Goal: Information Seeking & Learning: Learn about a topic

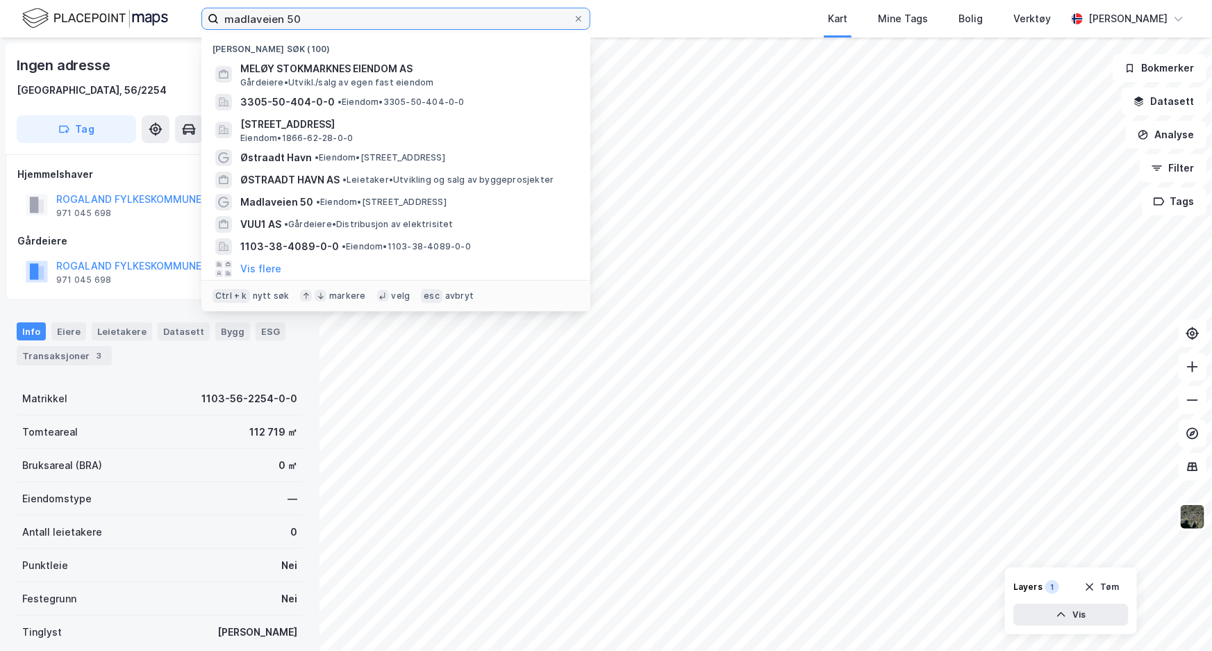
click at [575, 25] on label "madlaveien 50" at bounding box center [395, 19] width 389 height 22
click at [573, 25] on input "madlaveien 50" at bounding box center [396, 18] width 354 height 21
click at [576, 24] on div at bounding box center [578, 18] width 8 height 11
click at [573, 24] on input "madlaveien 50" at bounding box center [396, 18] width 354 height 21
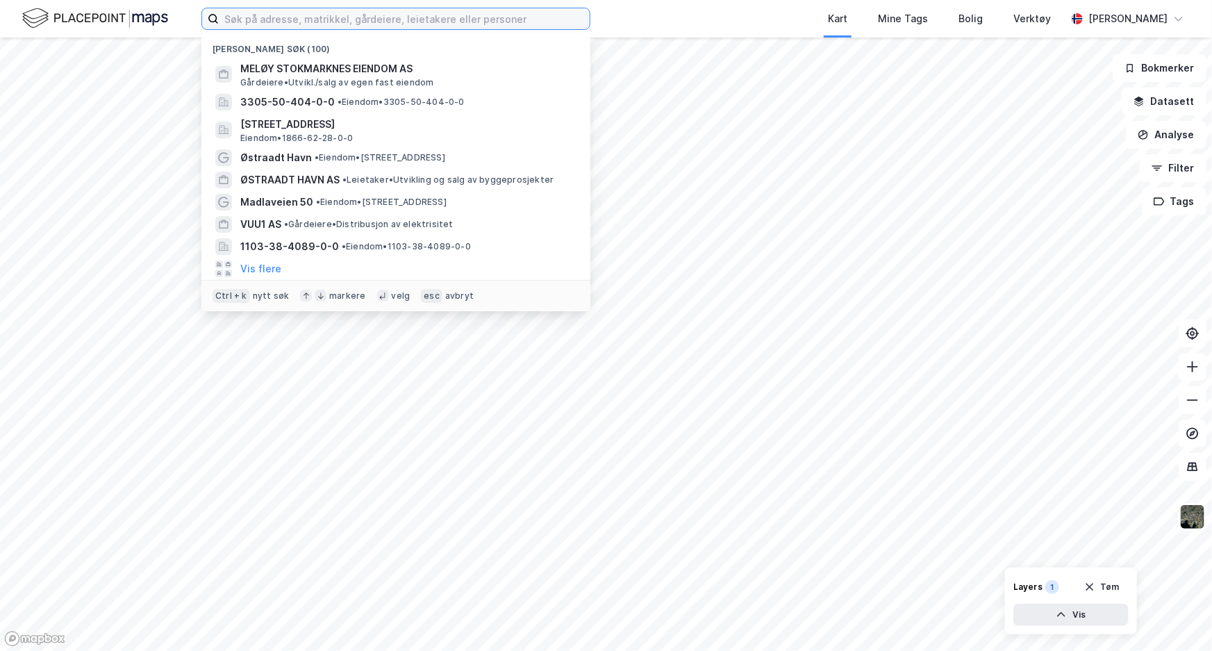
click at [534, 22] on input at bounding box center [404, 18] width 371 height 21
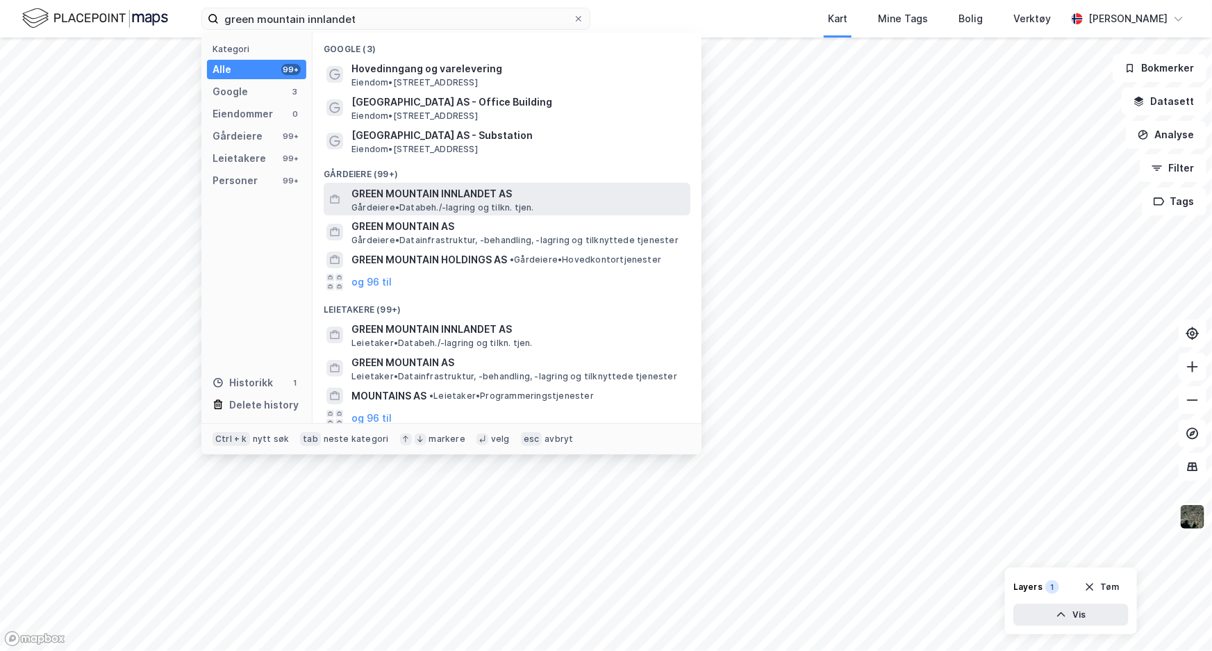
click at [490, 192] on span "GREEN MOUNTAIN INNLANDET AS" at bounding box center [517, 193] width 333 height 17
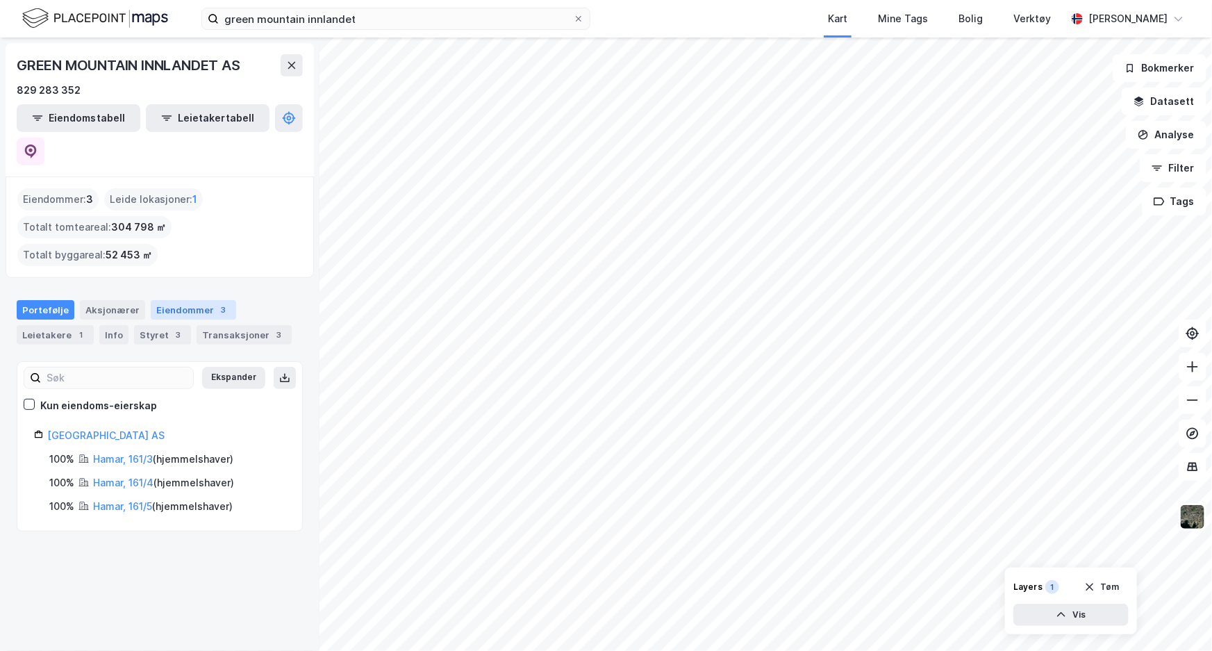
click at [176, 300] on div "Eiendommer 3" at bounding box center [193, 309] width 85 height 19
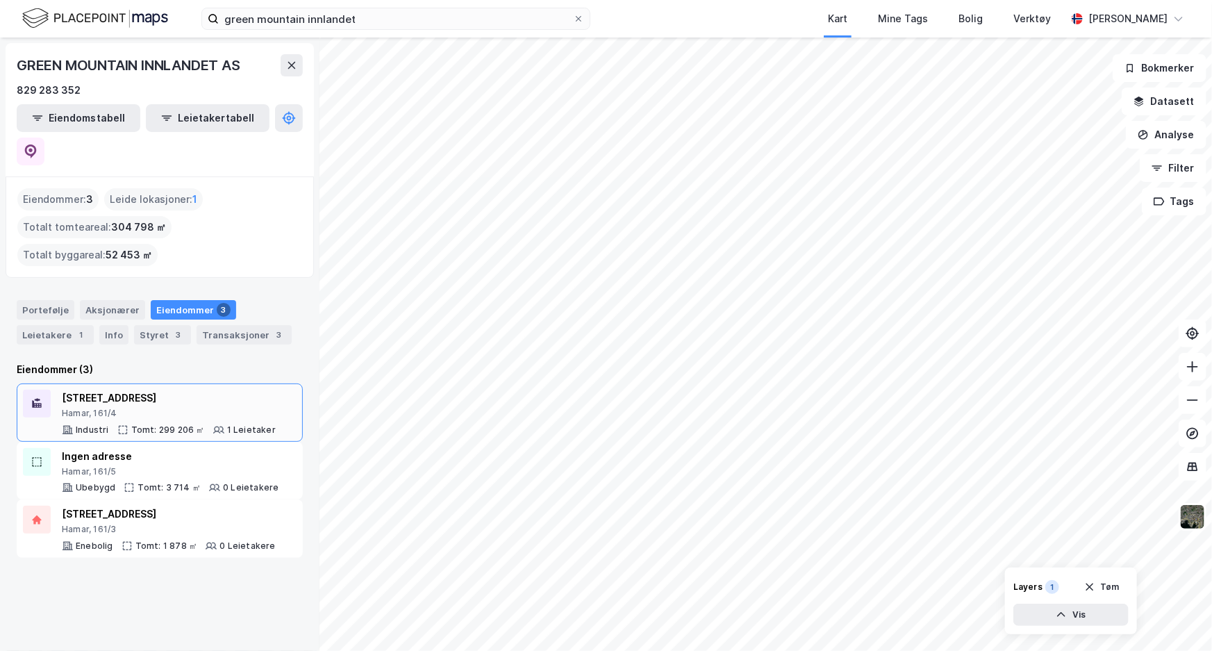
click at [132, 408] on div "Hamar, 161/4" at bounding box center [169, 413] width 214 height 11
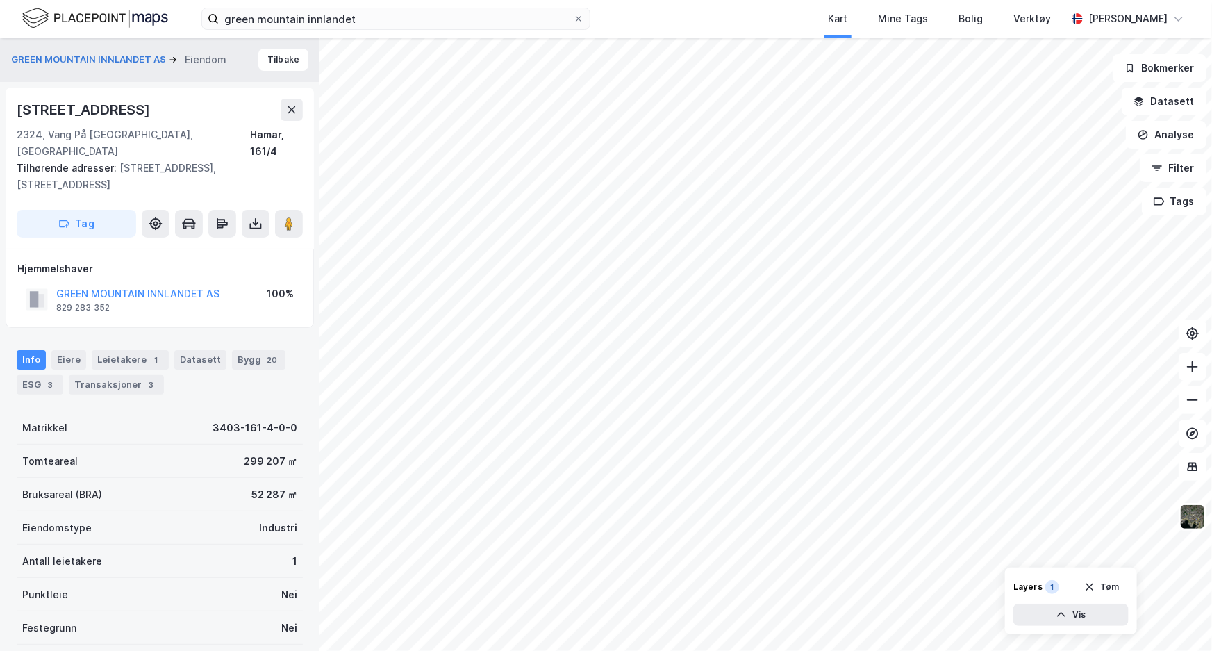
scroll to position [187, 0]
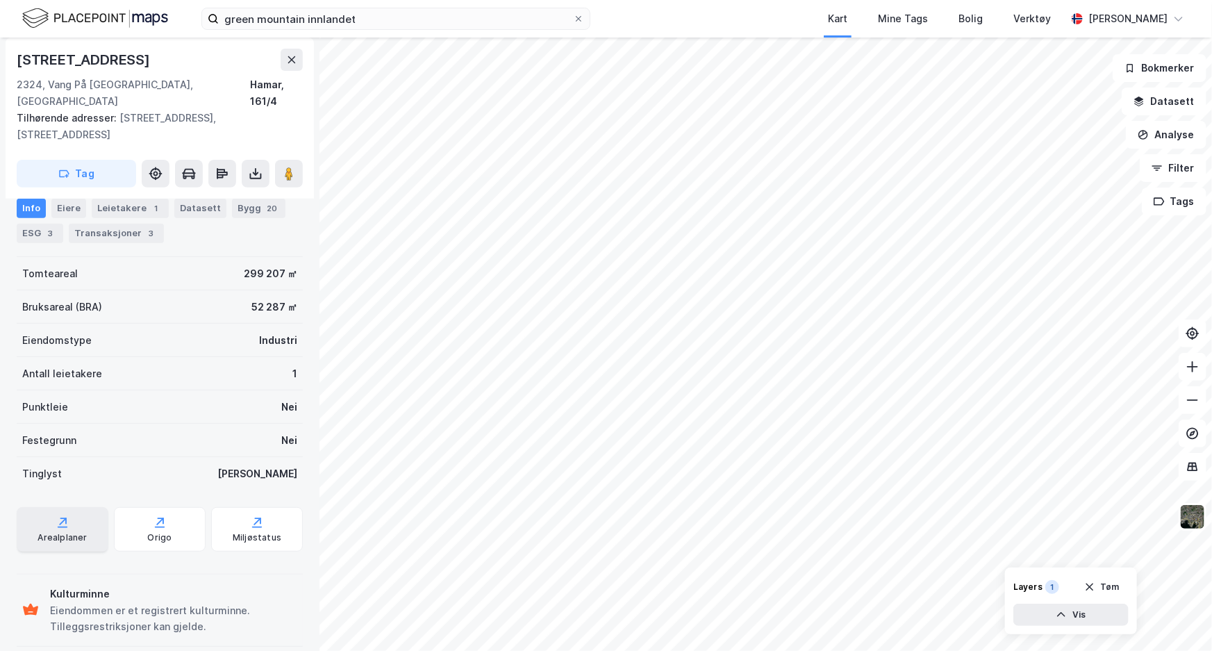
click at [80, 532] on div "Arealplaner" at bounding box center [61, 537] width 49 height 11
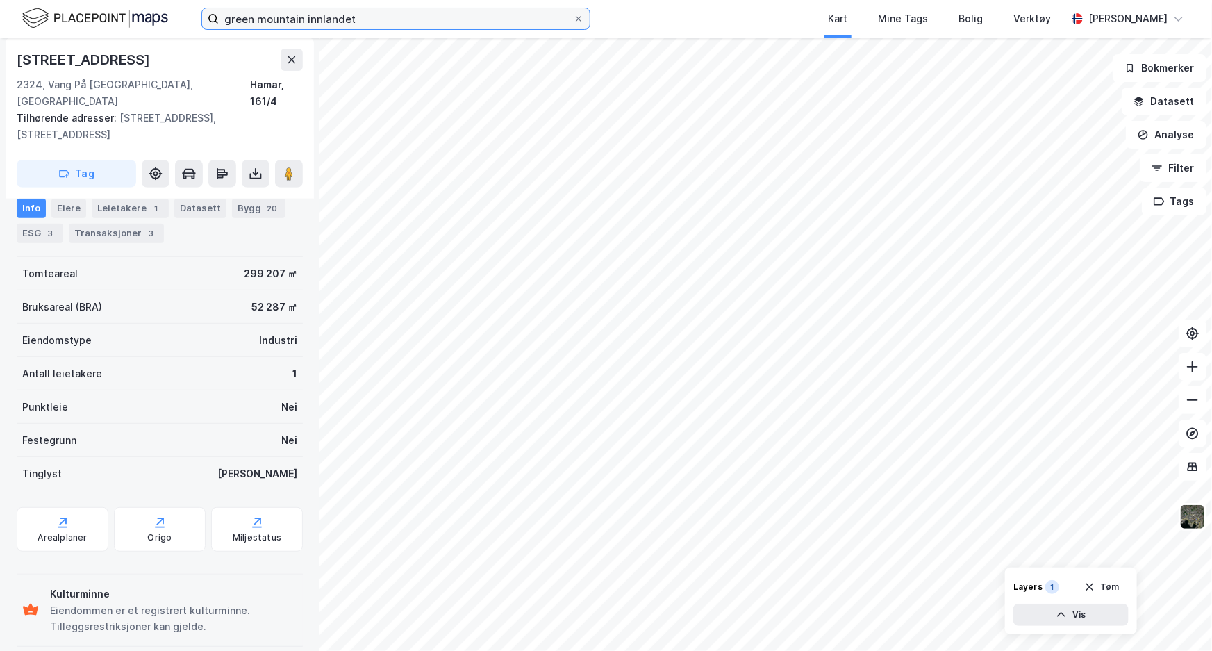
click at [339, 21] on input "green mountain innlandet" at bounding box center [396, 18] width 354 height 21
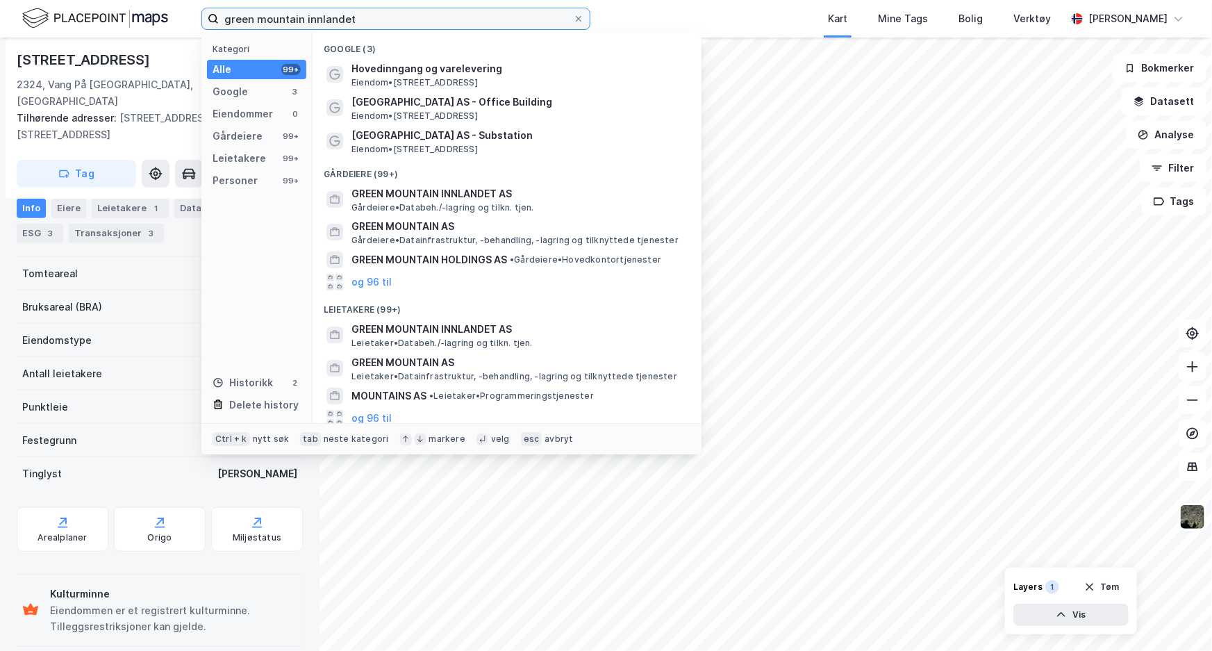
click at [338, 20] on input "green mountain innlandet" at bounding box center [396, 18] width 354 height 21
type input "undheim"
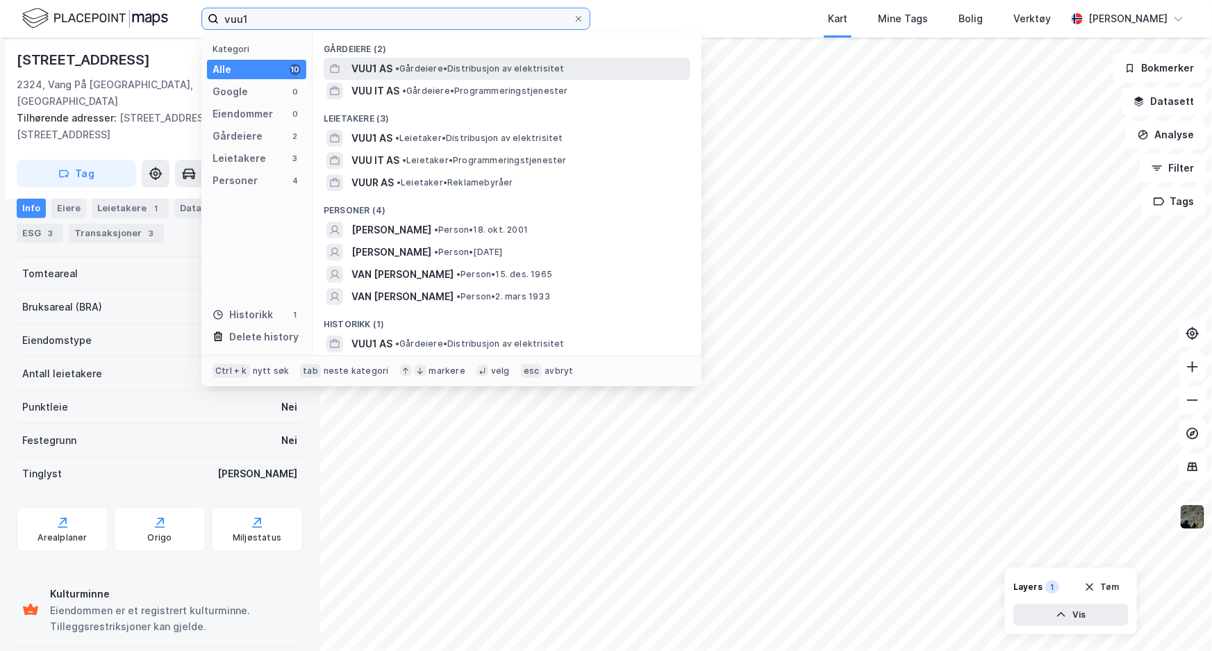
type input "vuu1"
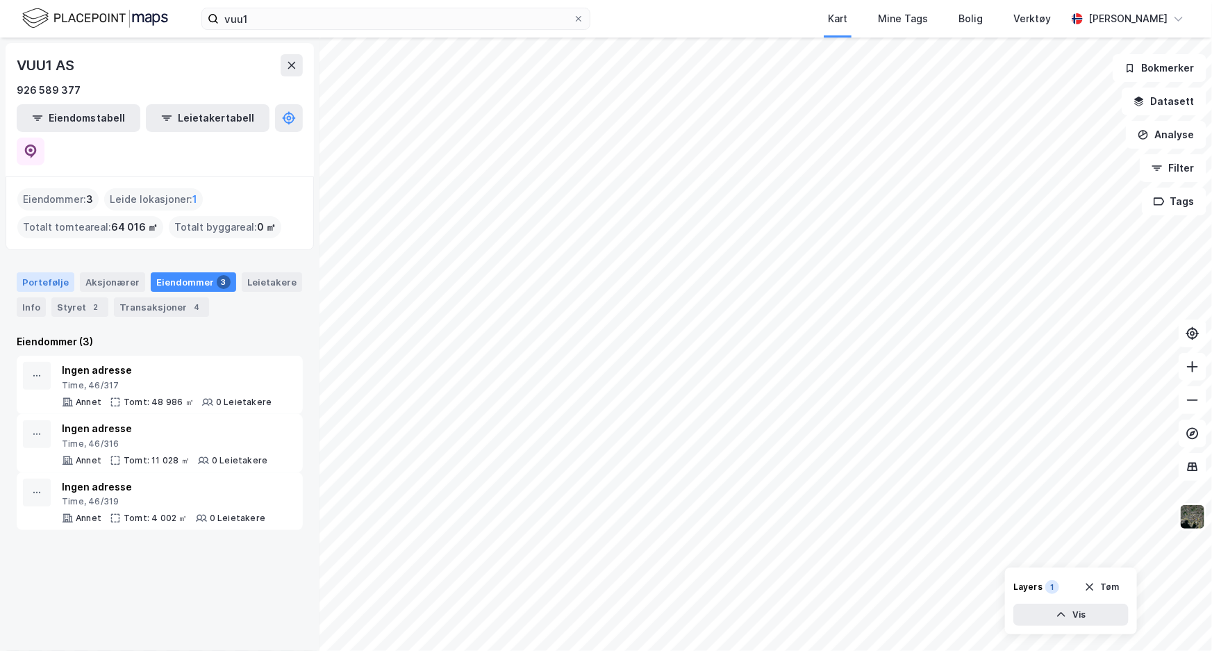
click at [50, 272] on div "Portefølje" at bounding box center [46, 281] width 58 height 19
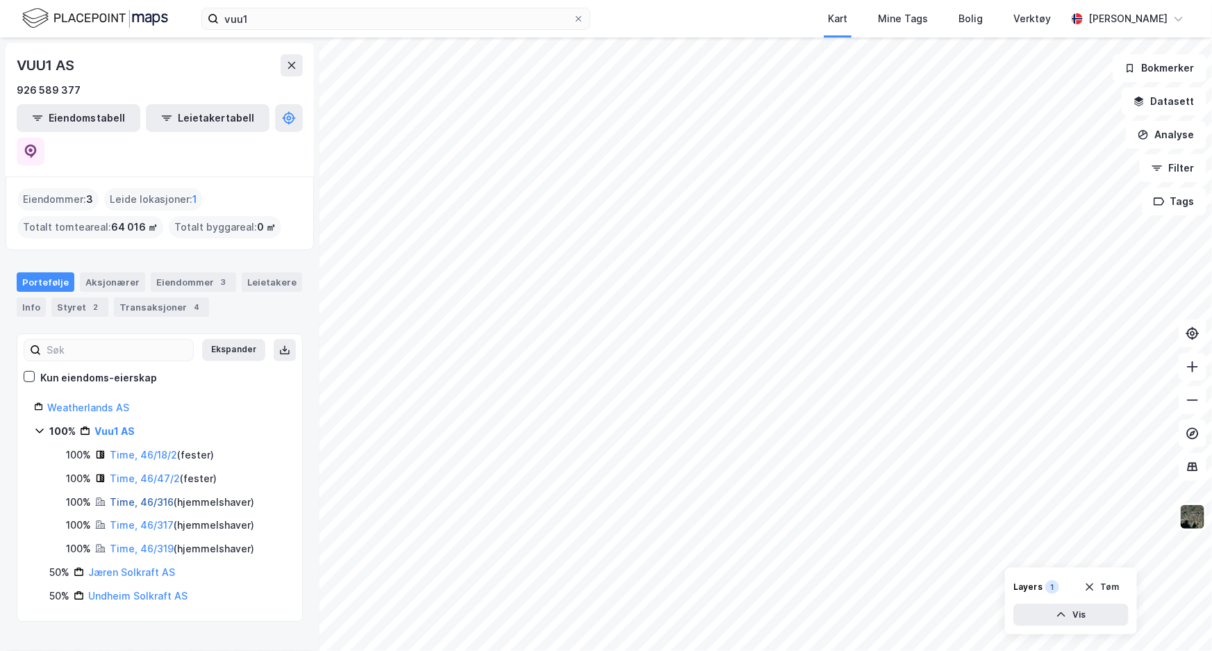
click at [144, 496] on link "Time, 46/316" at bounding box center [142, 502] width 64 height 12
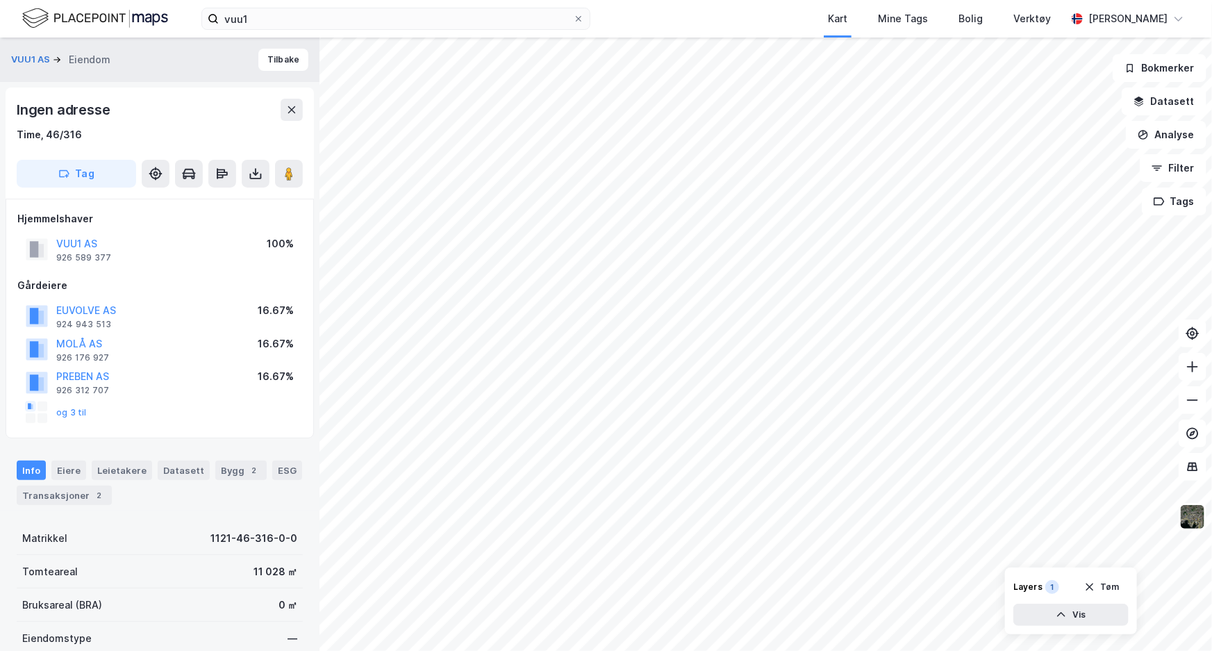
scroll to position [187, 0]
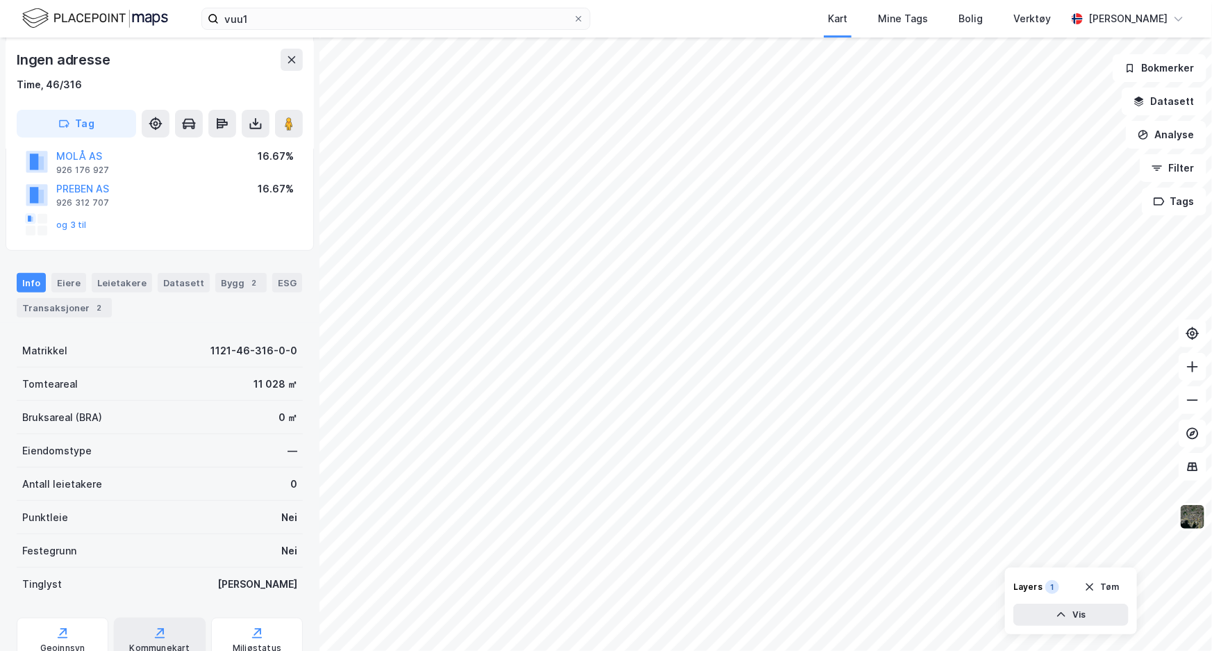
click at [159, 640] on div "Kommunekart" at bounding box center [160, 639] width 92 height 44
